Goal: Share content

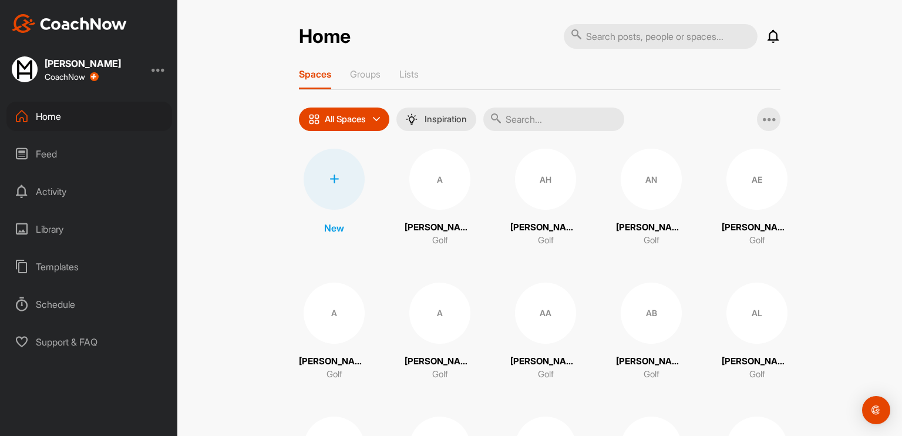
click at [526, 122] on input "text" at bounding box center [553, 118] width 141 height 23
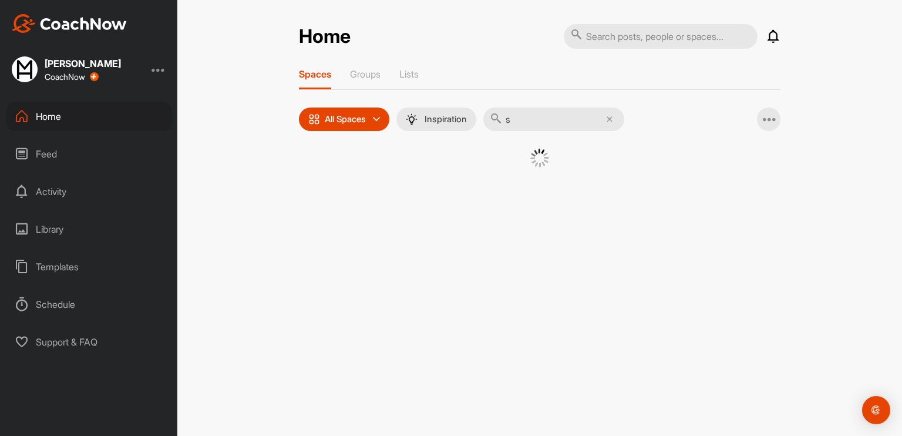
type input "su"
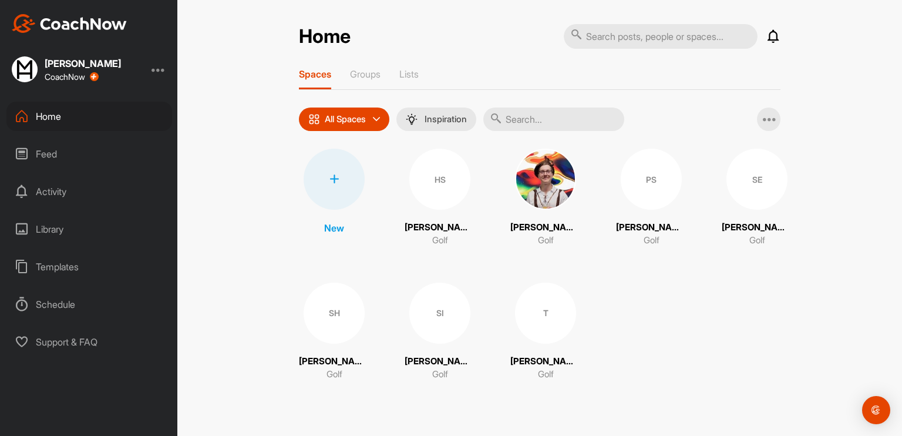
click at [741, 178] on div "SE" at bounding box center [757, 179] width 61 height 61
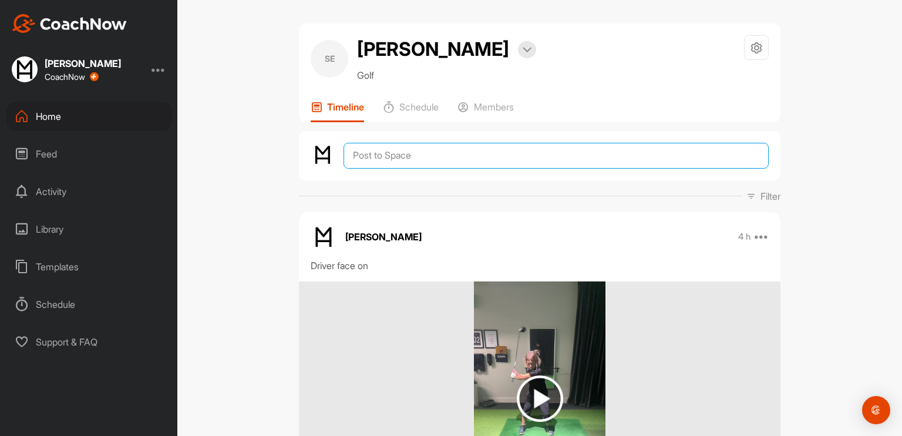
click at [406, 156] on textarea at bounding box center [556, 156] width 425 height 26
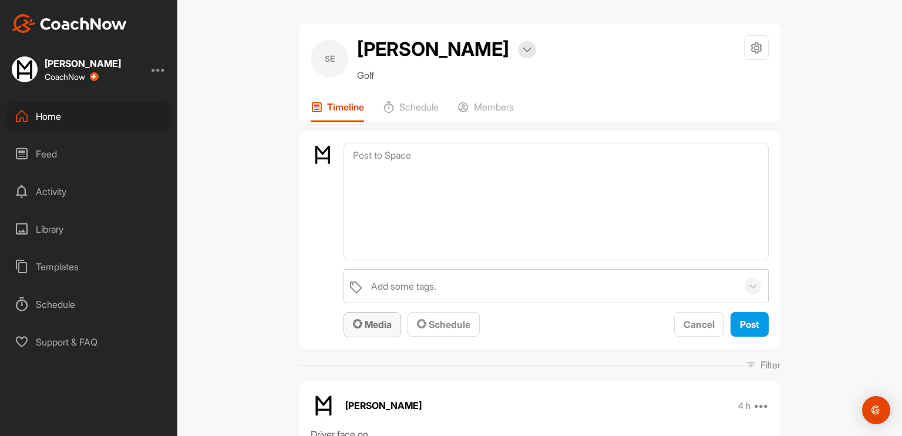
click at [378, 320] on span "Media" at bounding box center [372, 324] width 39 height 12
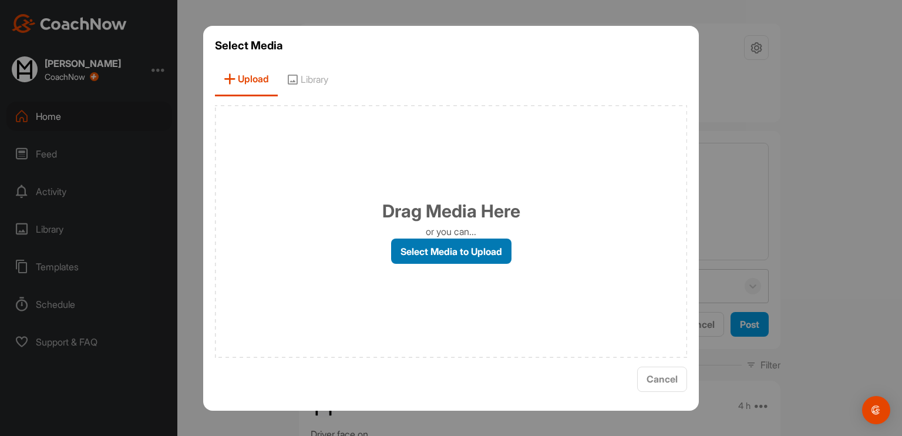
click at [426, 251] on label "Select Media to Upload" at bounding box center [451, 250] width 120 height 25
click at [0, 0] on input "Select Media to Upload" at bounding box center [0, 0] width 0 height 0
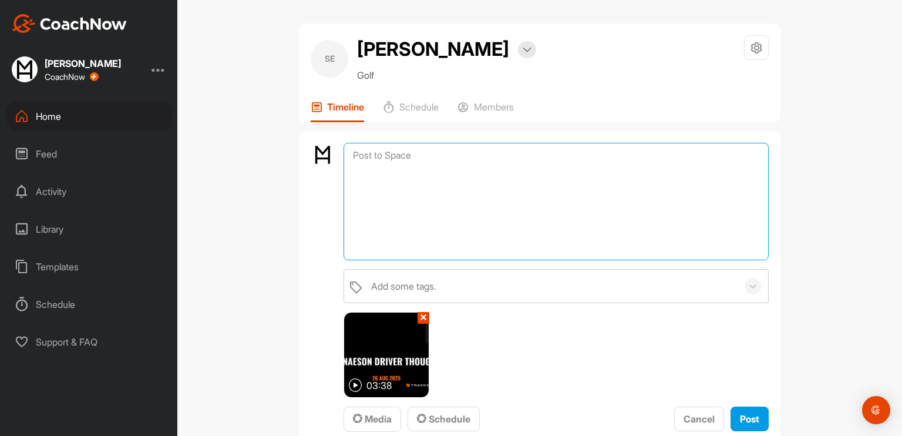
click at [371, 159] on textarea at bounding box center [556, 201] width 425 height 117
type textarea "[PERSON_NAME] Analysis"
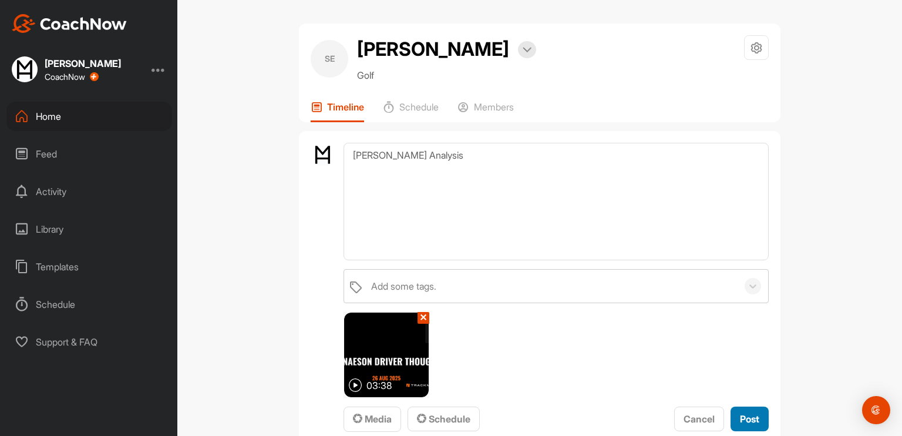
click at [742, 412] on div "Post" at bounding box center [749, 419] width 19 height 14
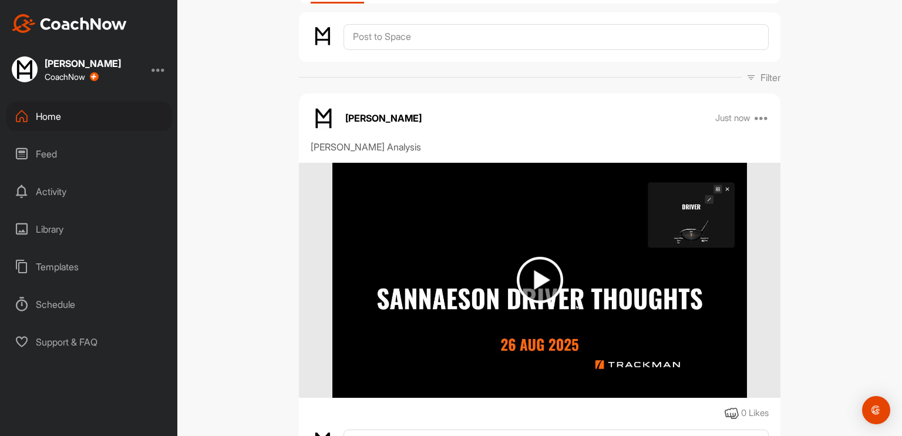
scroll to position [115, 0]
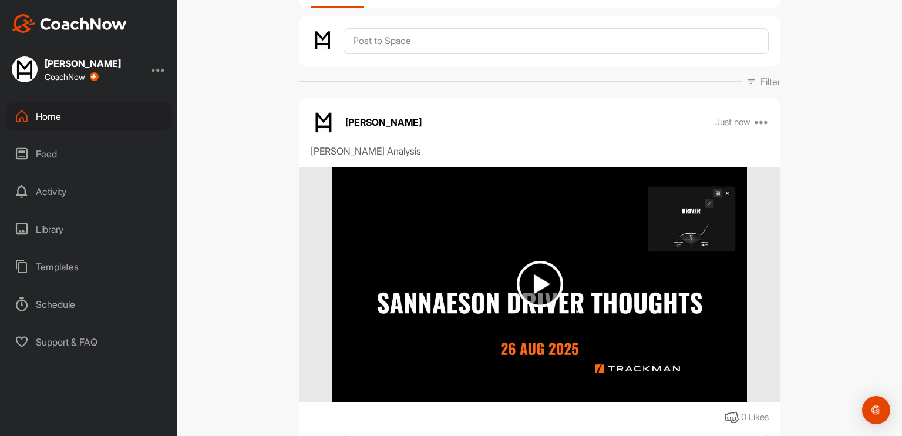
click at [70, 119] on div "Home" at bounding box center [89, 116] width 166 height 29
